Goal: Information Seeking & Learning: Learn about a topic

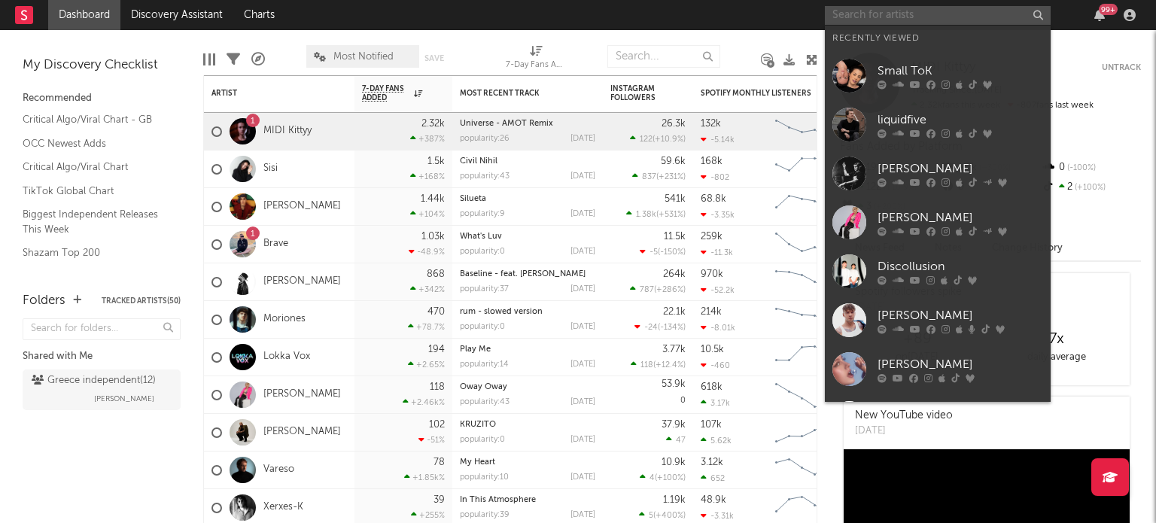
click at [878, 9] on input "text" at bounding box center [938, 15] width 226 height 19
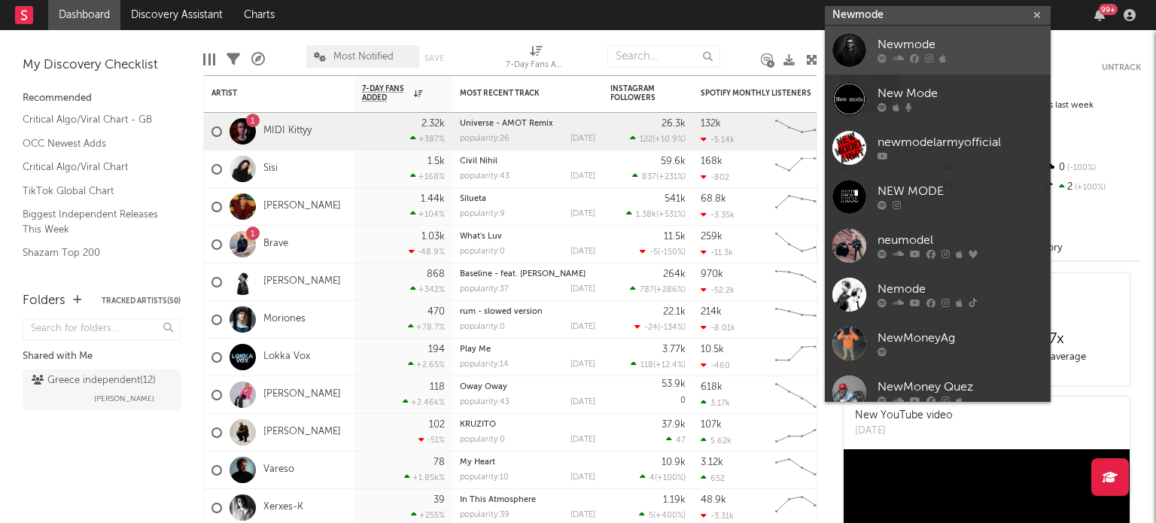
type input "Newmode"
click at [887, 53] on div "Newmode" at bounding box center [960, 45] width 166 height 18
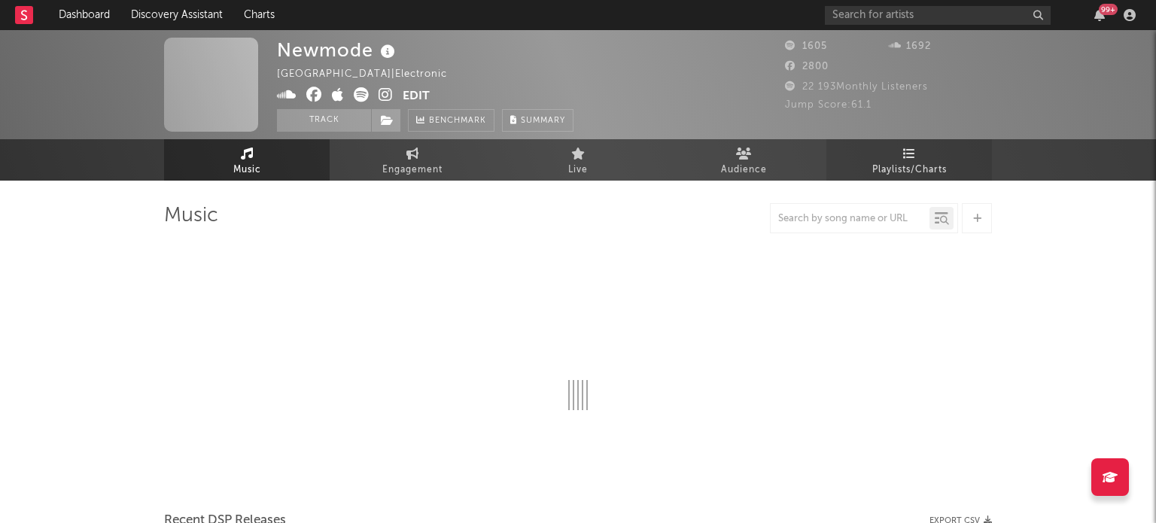
click at [915, 162] on span "Playlists/Charts" at bounding box center [909, 170] width 74 height 18
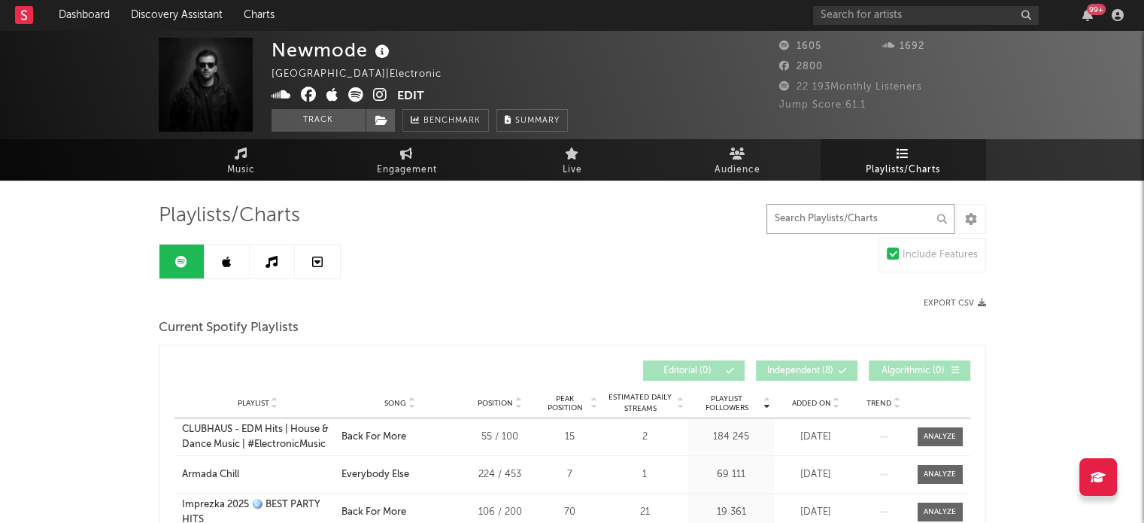
click at [801, 211] on input "text" at bounding box center [861, 219] width 188 height 30
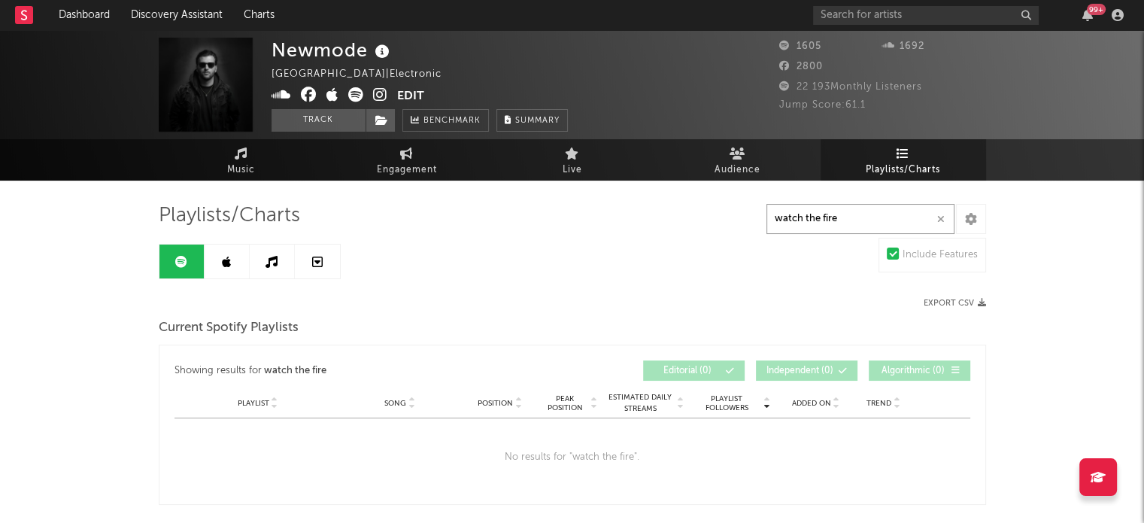
type input "watch the fire"
click at [226, 253] on link at bounding box center [227, 262] width 45 height 34
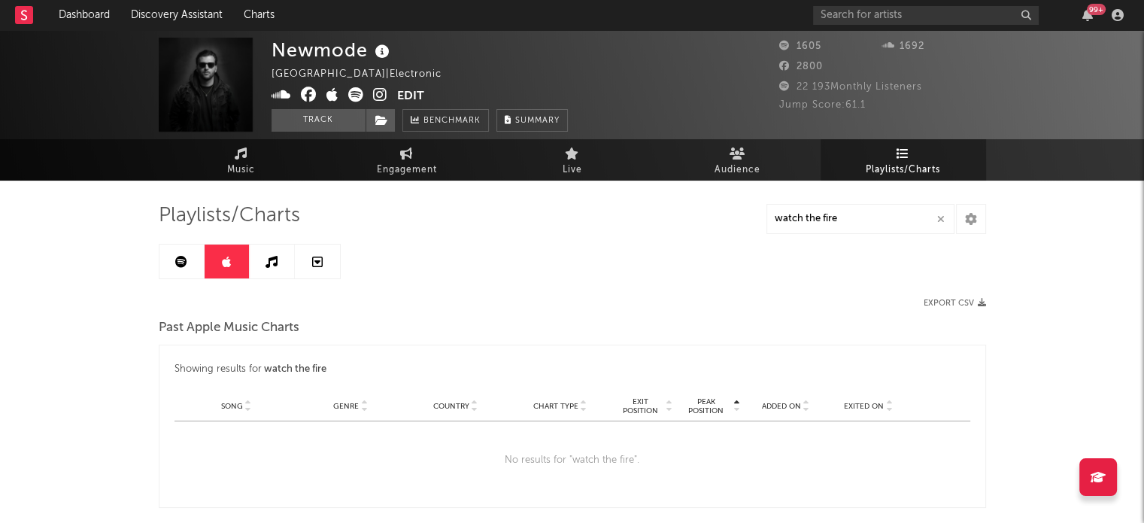
click at [270, 265] on icon at bounding box center [272, 262] width 12 height 12
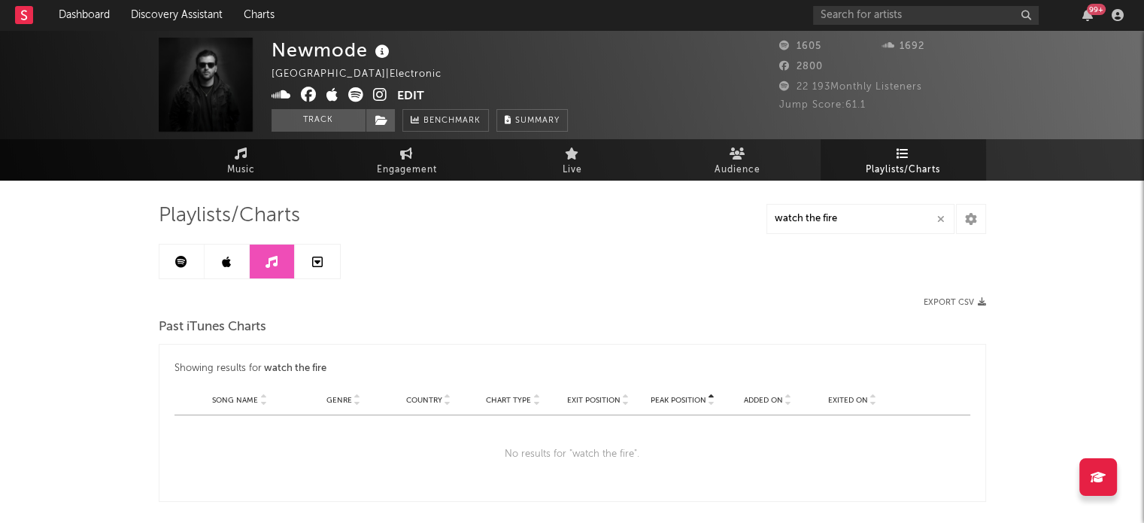
click at [322, 262] on link at bounding box center [317, 262] width 45 height 34
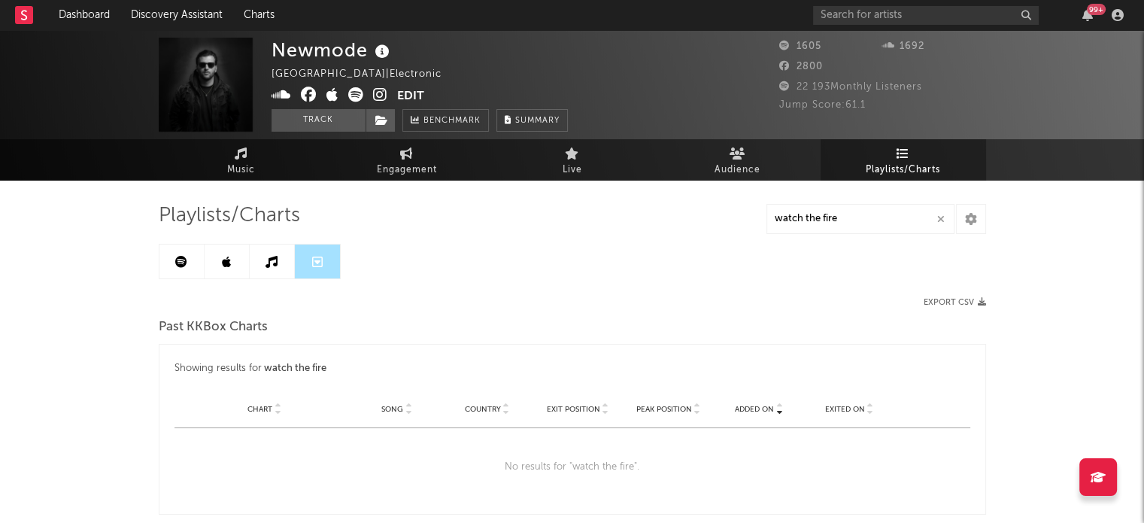
click at [185, 263] on icon at bounding box center [181, 262] width 12 height 12
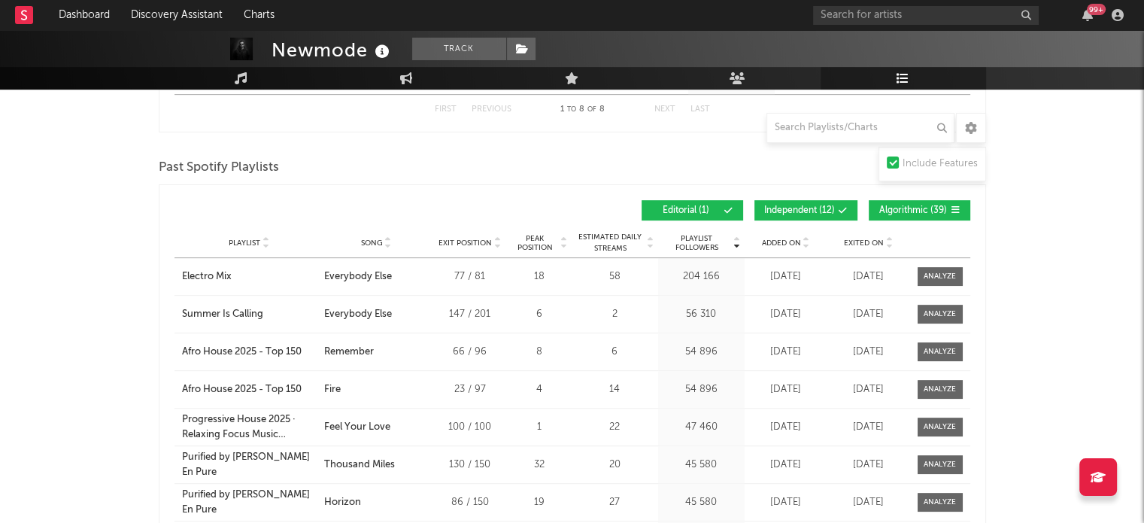
scroll to position [626, 0]
